Goal: Transaction & Acquisition: Purchase product/service

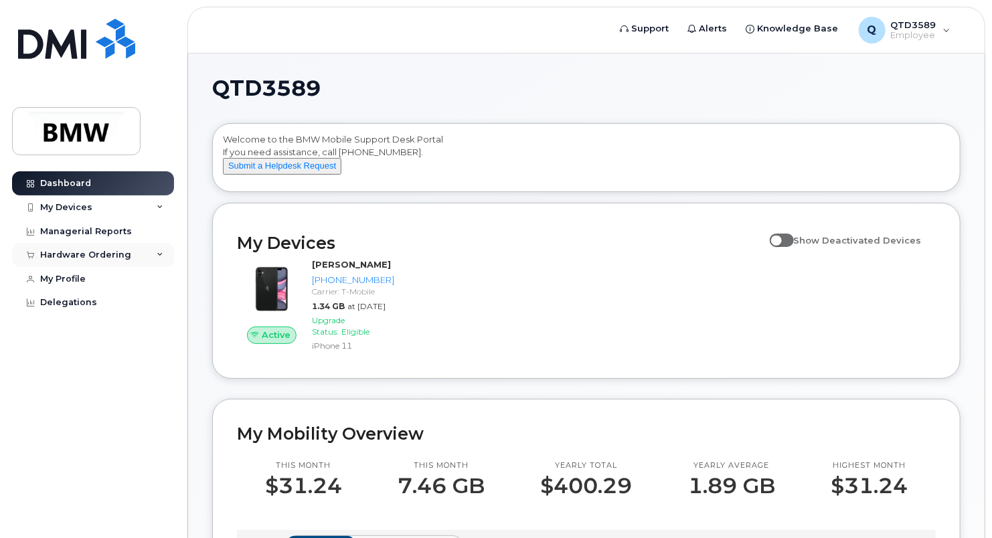
click at [80, 257] on div "Hardware Ordering" at bounding box center [85, 255] width 91 height 11
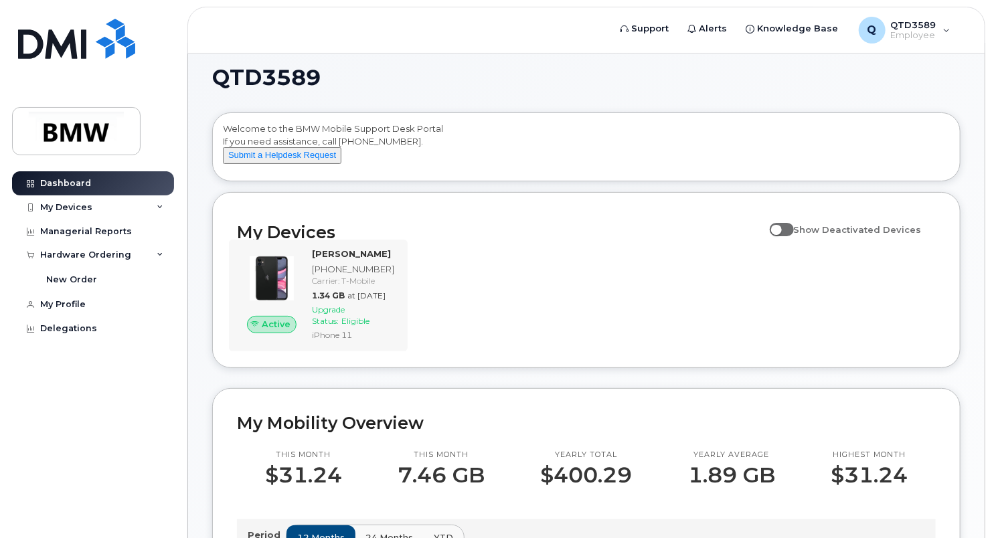
scroll to position [11, 0]
click at [364, 300] on span "at [DATE]" at bounding box center [366, 295] width 38 height 10
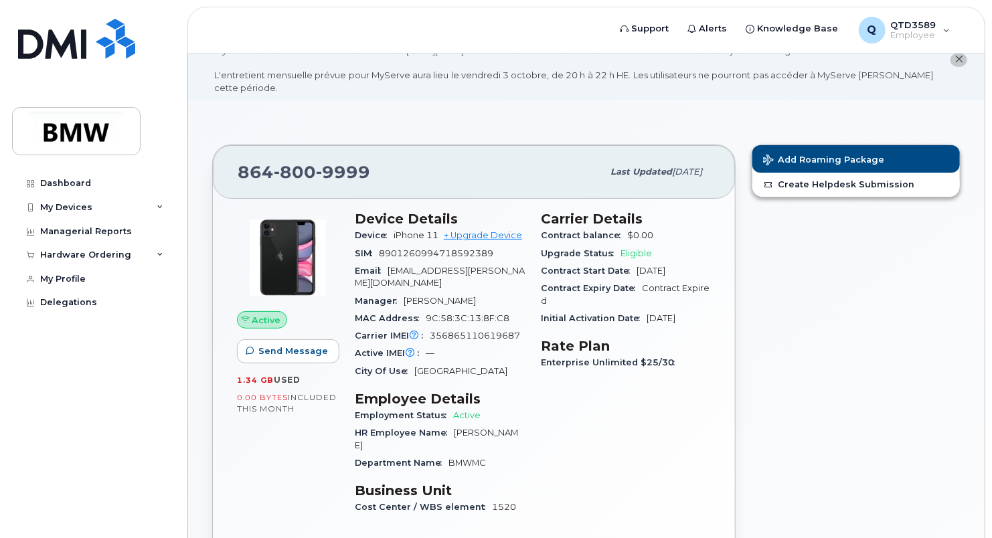
scroll to position [35, 0]
click at [470, 232] on link "+ Upgrade Device" at bounding box center [483, 235] width 78 height 10
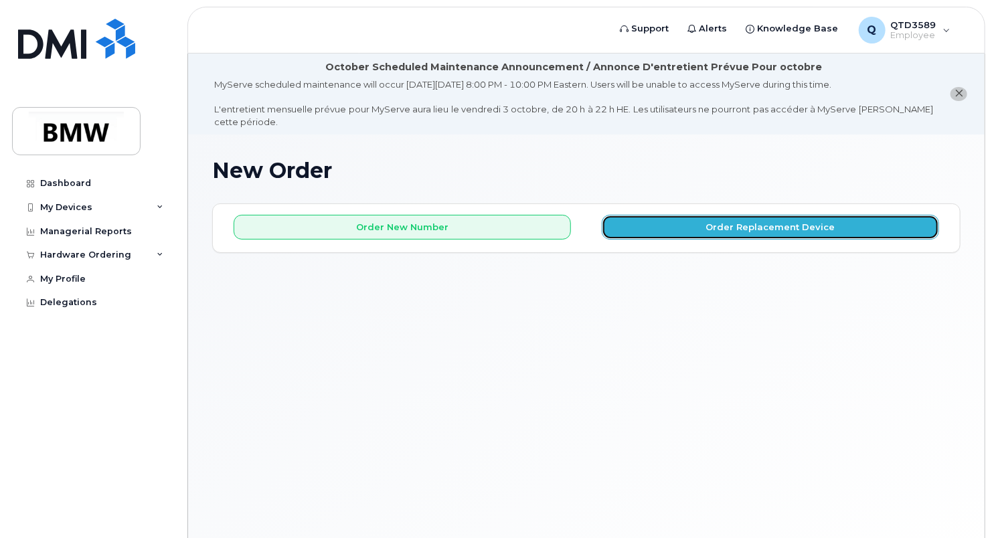
click at [684, 228] on button "Order Replacement Device" at bounding box center [770, 227] width 337 height 25
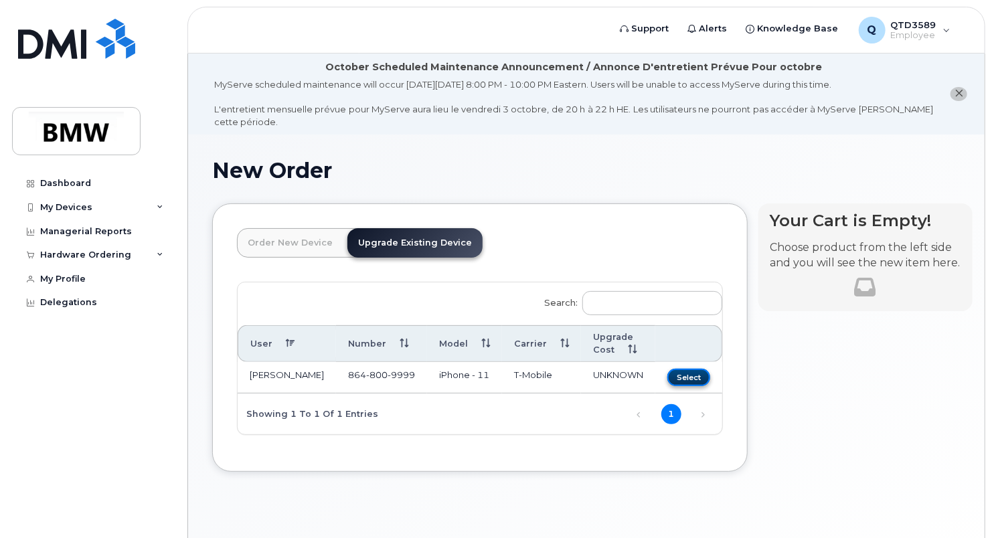
click at [674, 379] on button "Select" at bounding box center [688, 377] width 43 height 17
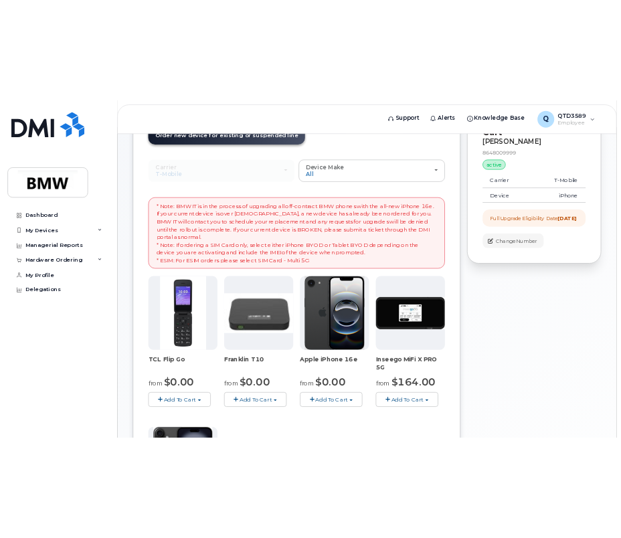
scroll to position [187, 0]
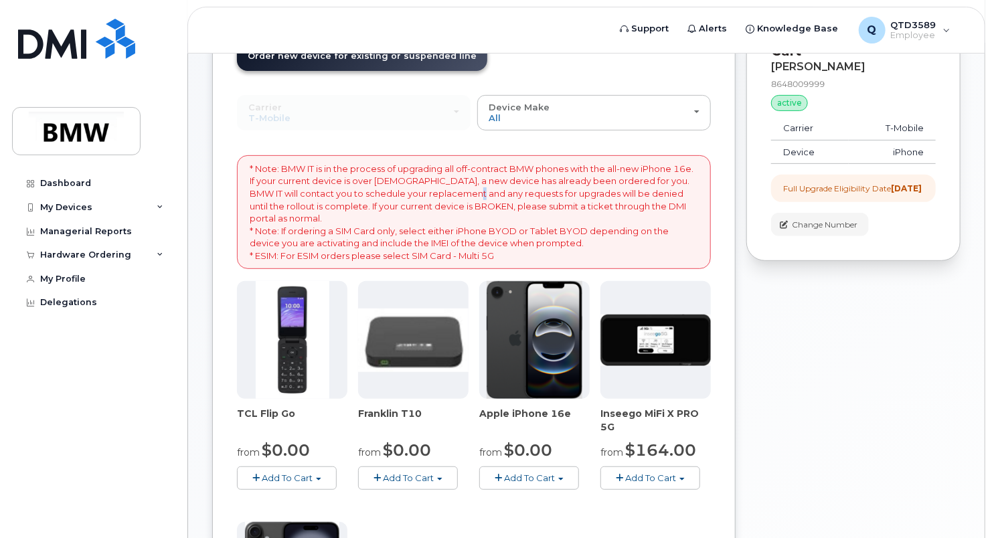
drag, startPoint x: 476, startPoint y: 198, endPoint x: 484, endPoint y: 196, distance: 8.9
click at [483, 197] on p "* Note: BMW IT is in the process of upgrading all off-contract BMW phones with …" at bounding box center [474, 213] width 448 height 100
drag, startPoint x: 484, startPoint y: 196, endPoint x: 414, endPoint y: 128, distance: 98.4
click at [409, 125] on div "Carrier Bell T-Mobile Bell T-Mobile" at bounding box center [354, 112] width 234 height 35
click at [496, 367] on img at bounding box center [534, 340] width 96 height 118
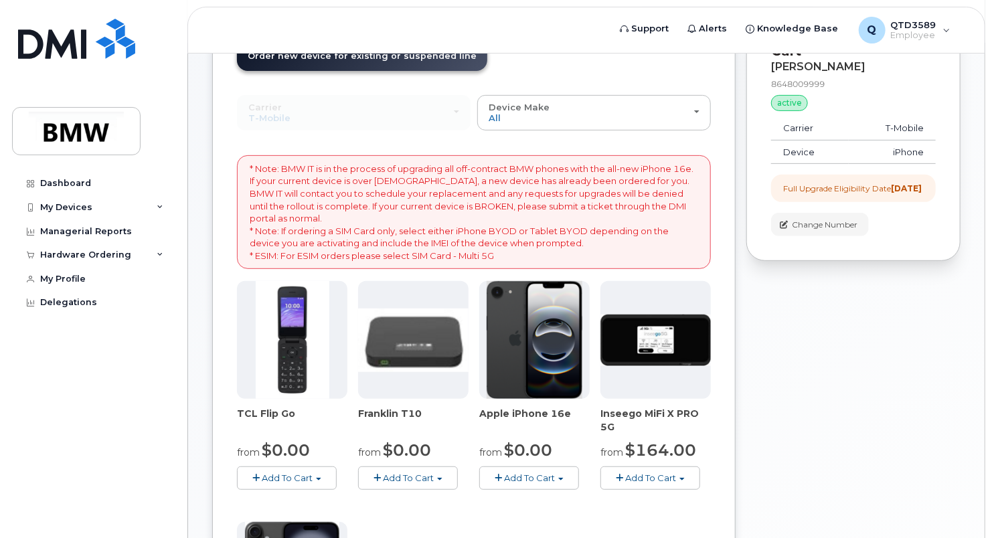
click at [486, 430] on span "Apple iPhone 16e" at bounding box center [534, 420] width 110 height 27
click at [440, 450] on div "from $0.00" at bounding box center [413, 450] width 110 height 23
click at [420, 494] on div "TCL Flip Go from $0.00 Add To Cart $0.00 - 30 month Upgrade $96.00 - Full Price…" at bounding box center [474, 516] width 474 height 471
click at [228, 248] on div "Order New Device Upgrade Existing Device Order new device and new line Order ne…" at bounding box center [473, 418] width 523 height 803
drag, startPoint x: 265, startPoint y: 425, endPoint x: 276, endPoint y: 434, distance: 14.2
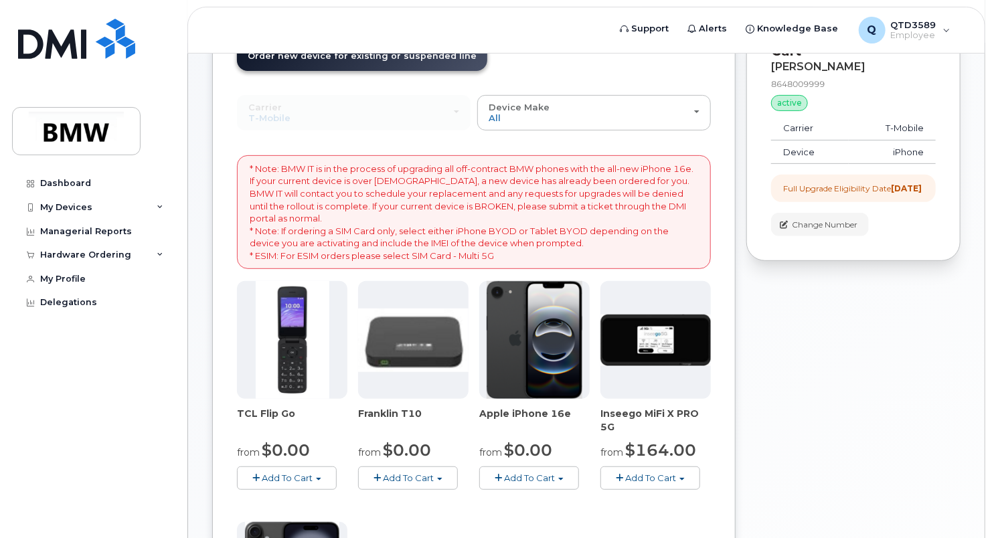
click at [266, 430] on span "TCL Flip Go" at bounding box center [292, 420] width 110 height 27
drag, startPoint x: 268, startPoint y: 427, endPoint x: 276, endPoint y: 426, distance: 8.1
click at [273, 424] on span "TCL Flip Go" at bounding box center [292, 420] width 110 height 27
drag, startPoint x: 276, startPoint y: 426, endPoint x: 209, endPoint y: 458, distance: 73.3
click at [209, 456] on div "New Order × Share This Order If you want to allow others to create or edit orde…" at bounding box center [586, 406] width 796 height 916
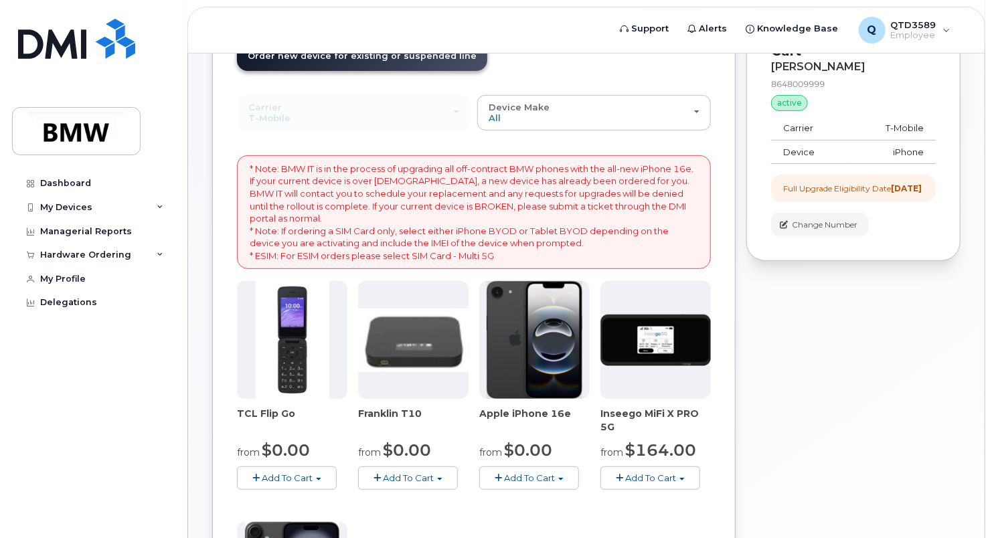
drag, startPoint x: 242, startPoint y: 291, endPoint x: 254, endPoint y: 292, distance: 12.7
click at [248, 294] on div at bounding box center [292, 340] width 110 height 118
click at [299, 509] on div "TCL Flip Go from $0.00 Add To Cart $0.00 - 30 month Upgrade $96.00 - Full Price…" at bounding box center [474, 516] width 474 height 471
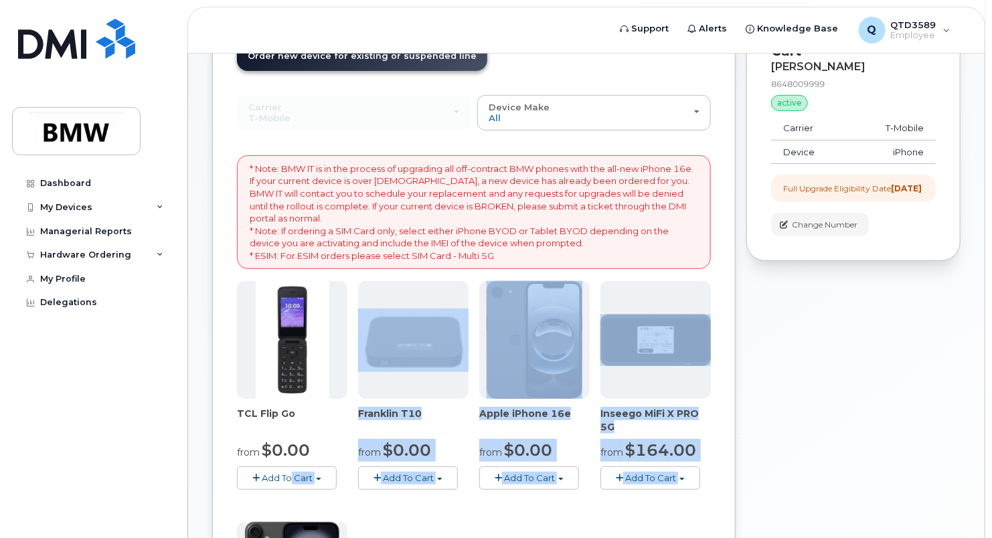
drag, startPoint x: 300, startPoint y: 525, endPoint x: 259, endPoint y: 531, distance: 42.0
drag, startPoint x: 262, startPoint y: 536, endPoint x: 142, endPoint y: 434, distance: 157.6
click at [134, 366] on div "Dashboard My Devices Add Device 864-800-9999 (Hassan Pressley) Managerial Repor…" at bounding box center [94, 344] width 165 height 347
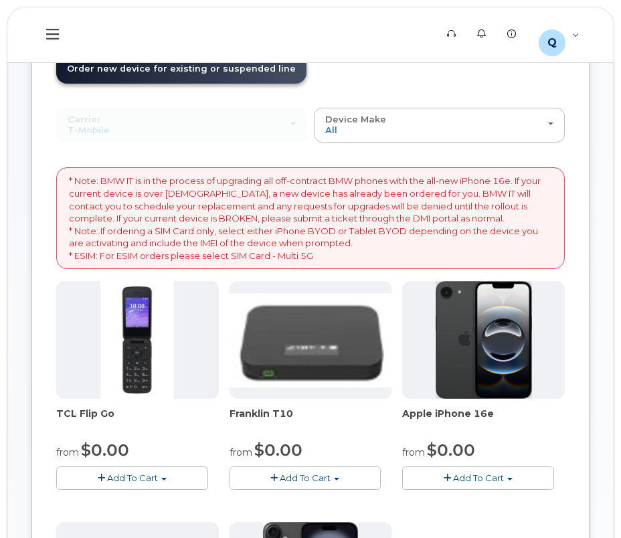
drag, startPoint x: 201, startPoint y: 390, endPoint x: 218, endPoint y: 388, distance: 16.8
click at [216, 389] on div "New Order × Share This Order If you want to allow others to create or edit orde…" at bounding box center [310, 546] width 606 height 1170
drag, startPoint x: 218, startPoint y: 388, endPoint x: 185, endPoint y: 263, distance: 129.4
click at [191, 246] on p "* Note: BMW IT is in the process of upgrading all off-contract BMW phones with …" at bounding box center [310, 218] width 483 height 87
click at [188, 269] on div "* Note: BMW IT is in the process of upgrading all off-contract BMW phones with …" at bounding box center [310, 459] width 509 height 585
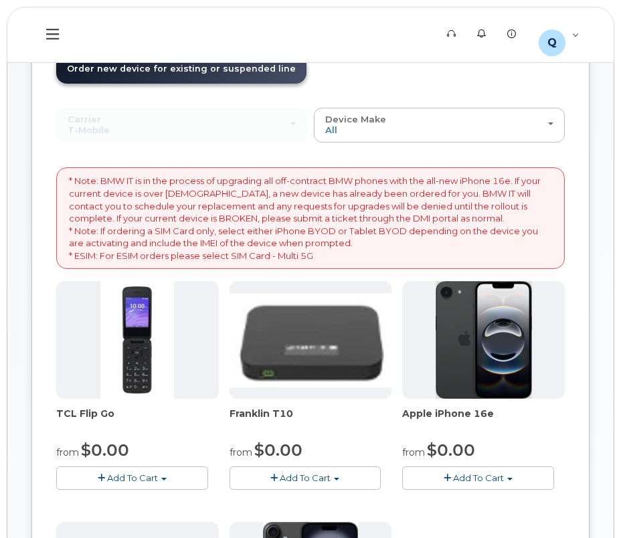
drag, startPoint x: 201, startPoint y: 177, endPoint x: 211, endPoint y: 254, distance: 77.7
click at [210, 203] on p "* Note: BMW IT is in the process of upgrading all off-contract BMW phones with …" at bounding box center [310, 218] width 483 height 87
drag, startPoint x: 272, startPoint y: 288, endPoint x: 258, endPoint y: 308, distance: 24.0
click at [281, 300] on div at bounding box center [311, 340] width 163 height 118
click at [420, 479] on button "Add To Cart" at bounding box center [478, 477] width 152 height 23
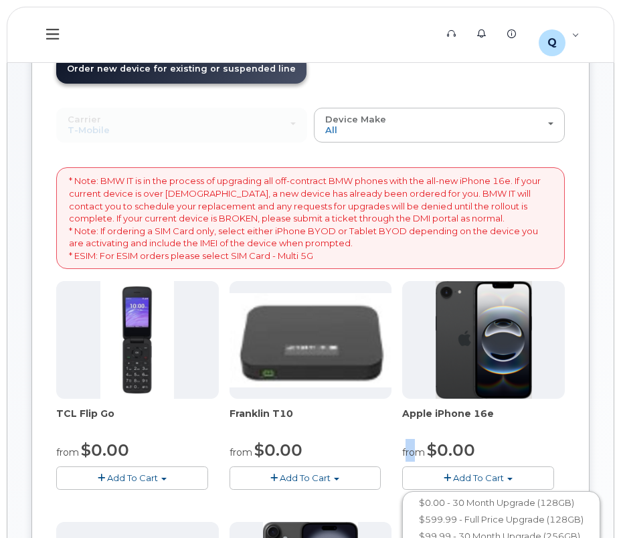
drag, startPoint x: 407, startPoint y: 449, endPoint x: 414, endPoint y: 457, distance: 10.9
click at [414, 452] on small "from" at bounding box center [413, 452] width 23 height 12
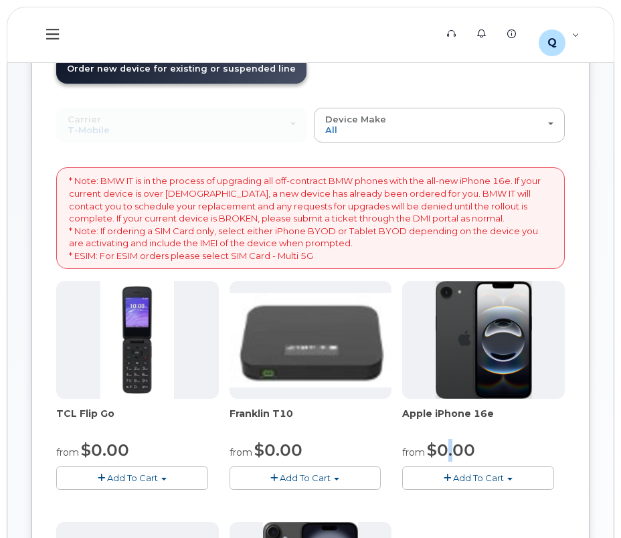
drag, startPoint x: 414, startPoint y: 457, endPoint x: 468, endPoint y: 484, distance: 60.2
click at [458, 460] on div "from $0.00" at bounding box center [483, 450] width 163 height 23
click at [468, 466] on button "Add To Cart" at bounding box center [478, 477] width 152 height 23
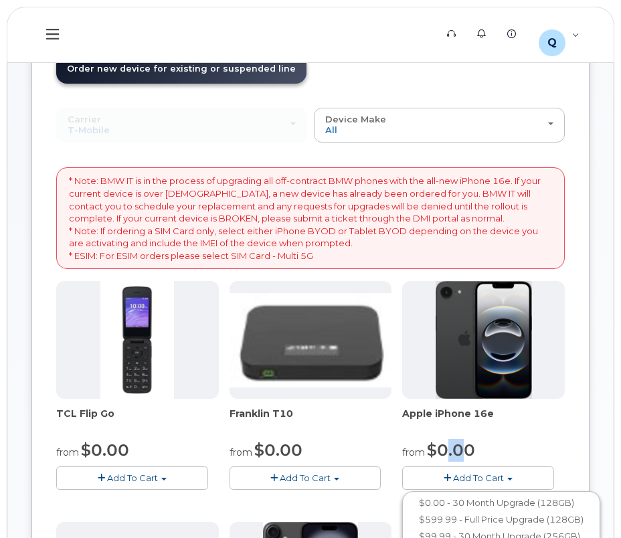
drag, startPoint x: 471, startPoint y: 473, endPoint x: 505, endPoint y: 535, distance: 70.7
click at [482, 477] on span "Add To Cart" at bounding box center [478, 477] width 51 height 11
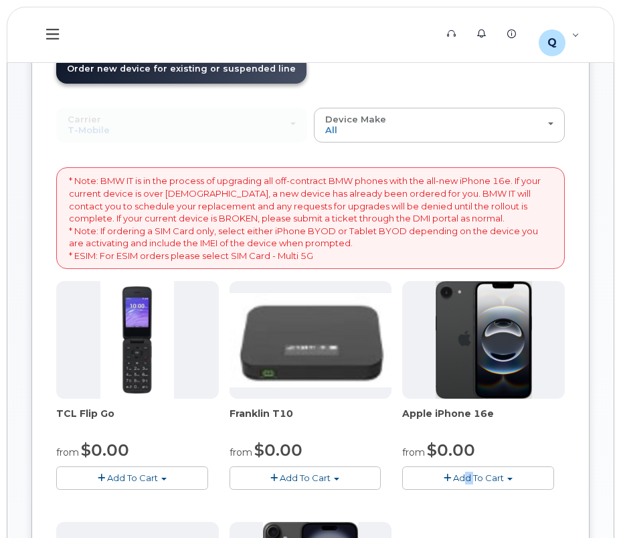
drag, startPoint x: 463, startPoint y: 513, endPoint x: 487, endPoint y: 511, distance: 24.1
click at [486, 510] on div "TCL Flip Go from $0.00 Add To Cart $0.00 - 30 month Upgrade $96.00 - Full Price…" at bounding box center [310, 516] width 509 height 471
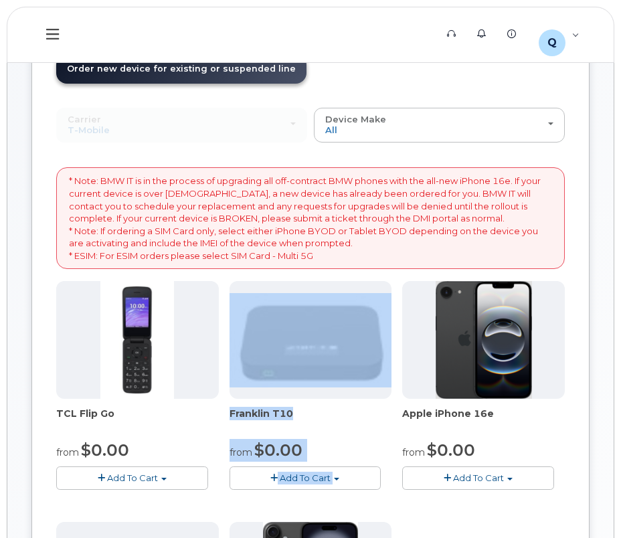
drag, startPoint x: 487, startPoint y: 511, endPoint x: 421, endPoint y: 367, distance: 159.0
click at [420, 365] on div "TCL Flip Go from $0.00 Add To Cart $0.00 - 30 month Upgrade $96.00 - Full Price…" at bounding box center [310, 516] width 509 height 471
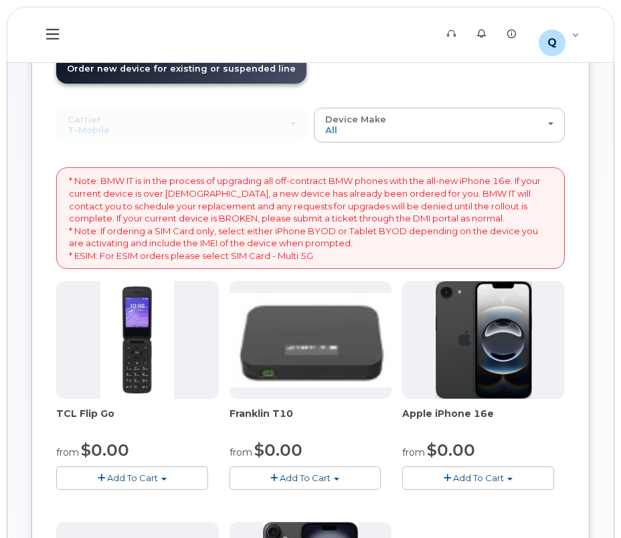
drag, startPoint x: 466, startPoint y: 401, endPoint x: 473, endPoint y: 426, distance: 25.6
click at [476, 426] on div "Apple iPhone 16e from $0.00 Add To Cart $0.00 - 30 Month Upgrade (128GB) $599.9…" at bounding box center [483, 385] width 163 height 209
click at [375, 489] on div "TCL Flip Go from $0.00 Add To Cart $0.00 - 30 month Upgrade $96.00 - Full Price…" at bounding box center [310, 516] width 509 height 471
click at [410, 385] on div at bounding box center [483, 340] width 163 height 118
drag, startPoint x: 410, startPoint y: 382, endPoint x: 588, endPoint y: 495, distance: 210.9
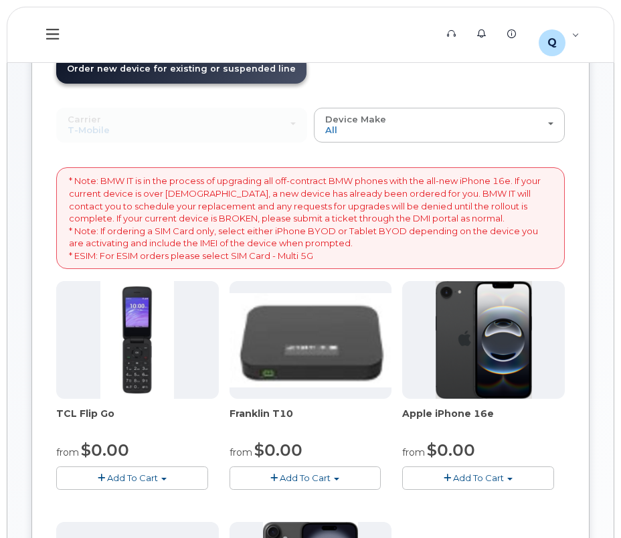
click at [537, 452] on div "Apple iPhone 16e from $0.00 Add To Cart $0.00 - 30 Month Upgrade (128GB) $599.9…" at bounding box center [483, 385] width 163 height 209
drag, startPoint x: 575, startPoint y: 460, endPoint x: 583, endPoint y: 479, distance: 21.0
click at [583, 473] on div "Order New Device Upgrade Existing Device Order new device and new line Order ne…" at bounding box center [310, 424] width 558 height 791
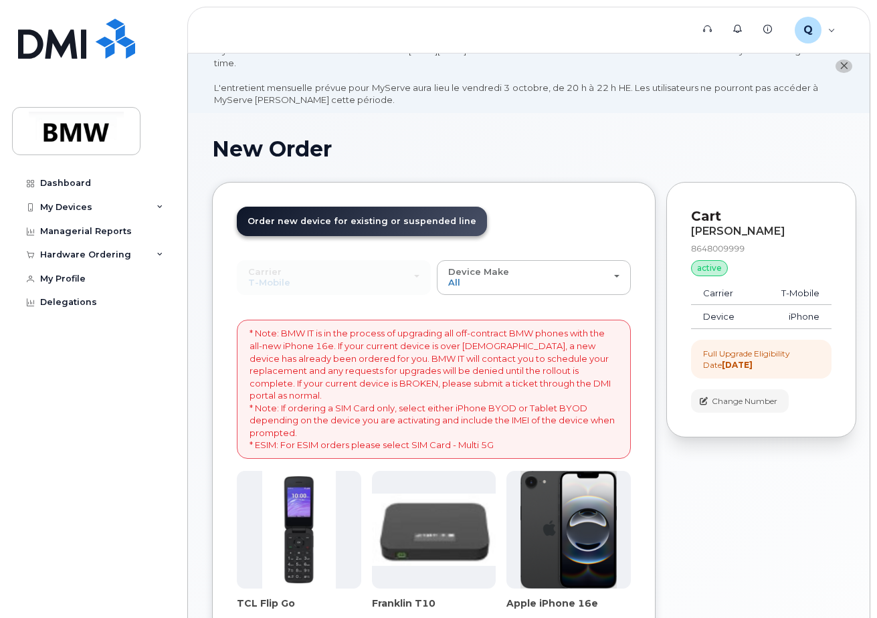
scroll to position [32, 0]
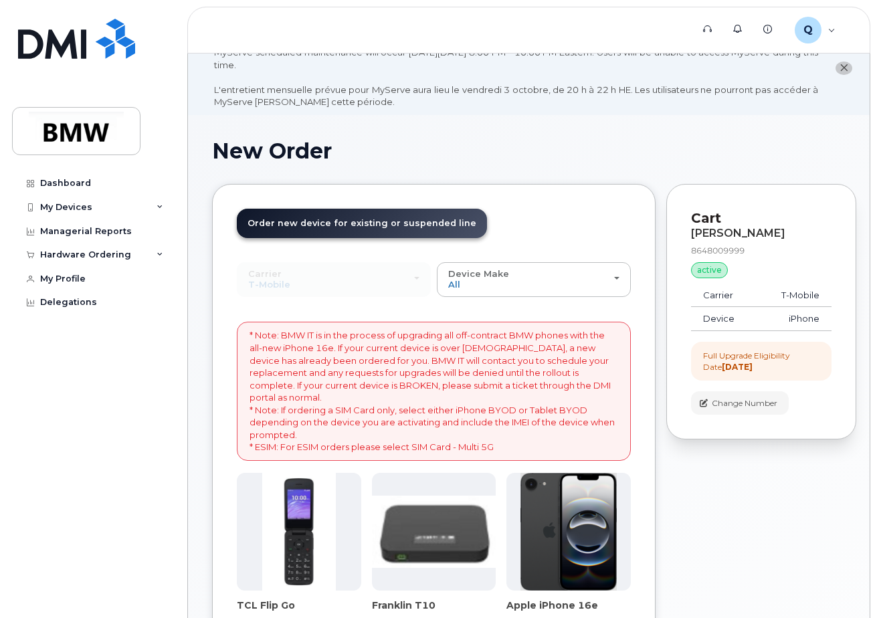
click at [556, 29] on header "Support Alerts Knowledge Base Q QTD3589 Employee English Français Sign out" at bounding box center [528, 30] width 683 height 47
